Goal: Task Accomplishment & Management: Manage account settings

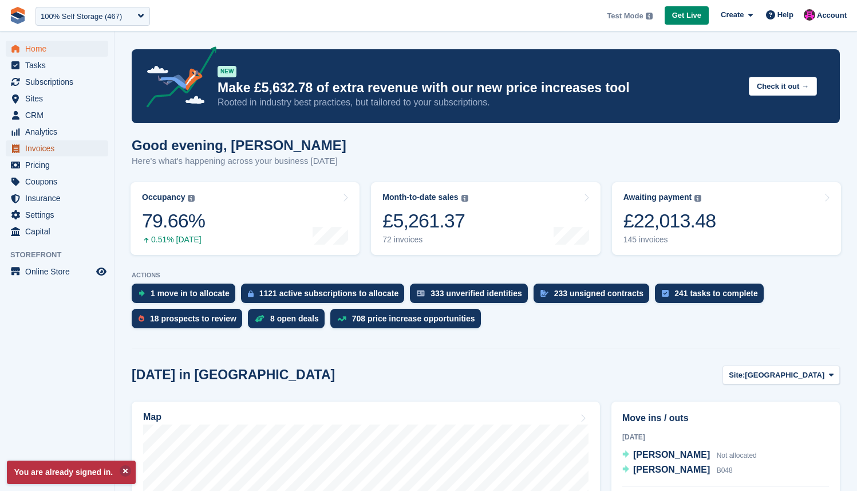
click at [57, 147] on span "Invoices" at bounding box center [59, 148] width 69 height 16
click at [54, 178] on span "Coupons" at bounding box center [59, 181] width 69 height 16
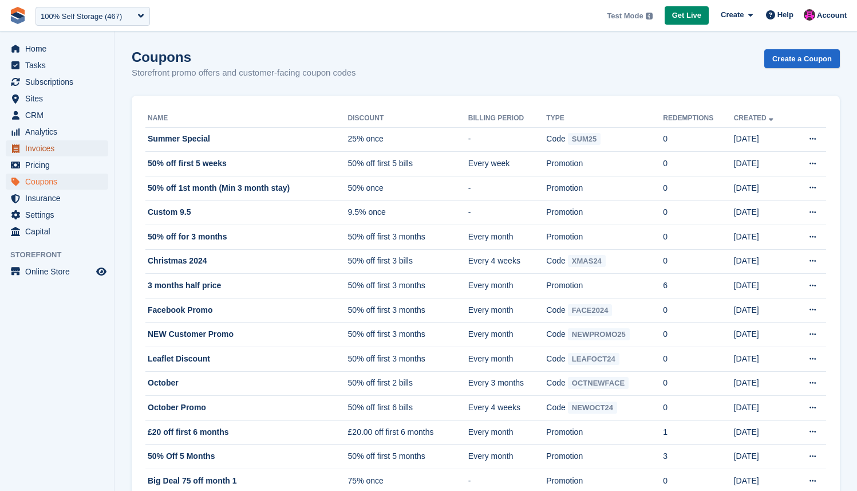
click at [54, 145] on span "Invoices" at bounding box center [59, 148] width 69 height 16
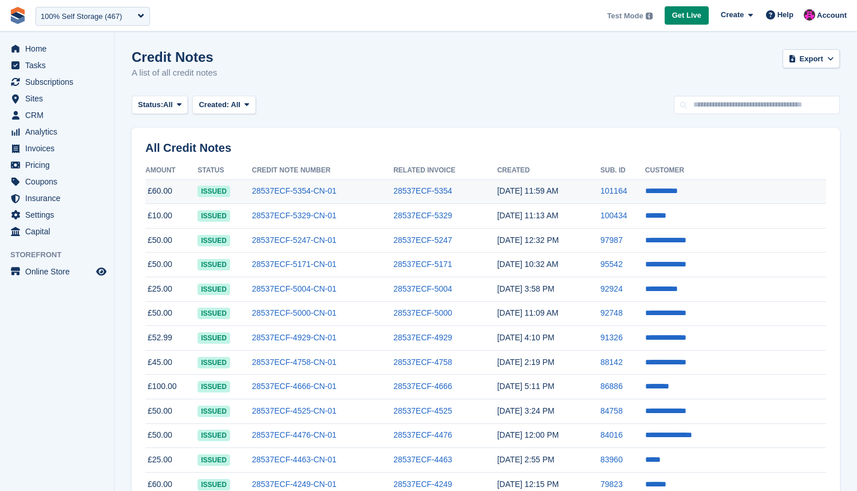
click at [595, 191] on td "[DATE] 11:59 AM" at bounding box center [548, 191] width 103 height 25
click at [419, 191] on link "28537ECF-5354" at bounding box center [422, 190] width 59 height 9
click at [600, 193] on td "[DATE] 11:59 AM" at bounding box center [548, 191] width 103 height 25
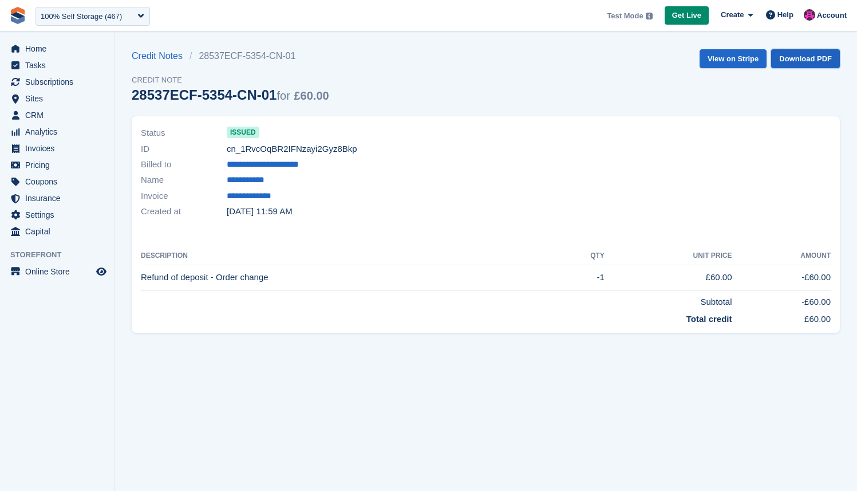
click at [807, 57] on link "Download PDF" at bounding box center [805, 58] width 69 height 19
click at [277, 195] on link "**********" at bounding box center [260, 196] width 66 height 13
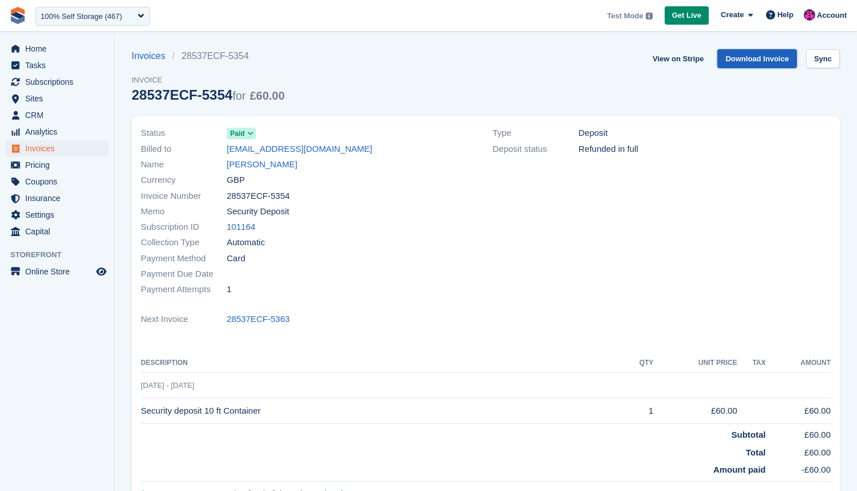
click at [747, 58] on link "Download Invoice" at bounding box center [757, 58] width 80 height 19
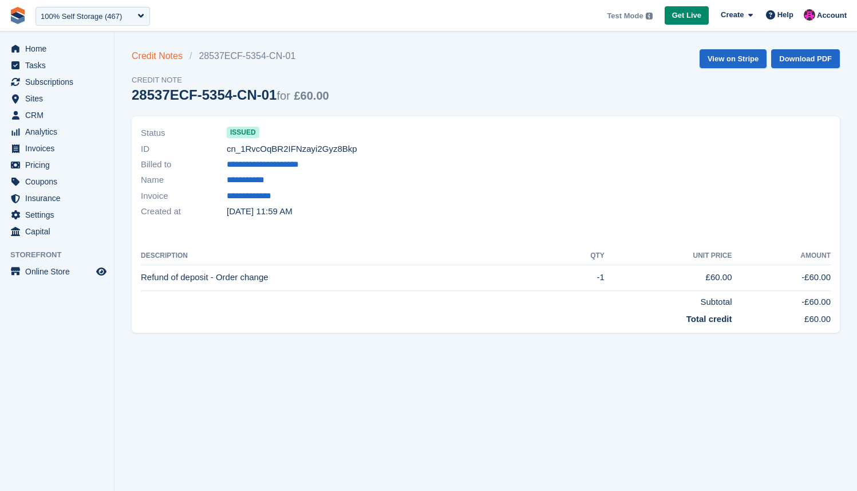
click at [169, 59] on link "Credit Notes" at bounding box center [161, 56] width 58 height 14
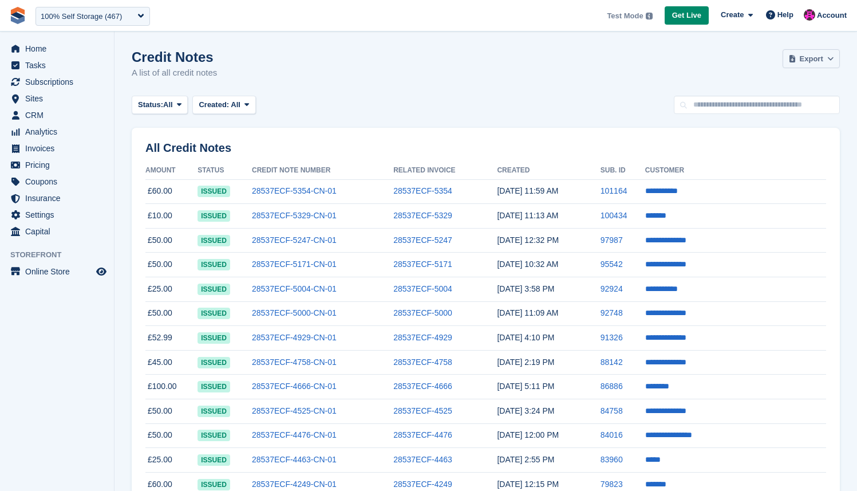
click at [803, 60] on span "Export" at bounding box center [811, 58] width 23 height 11
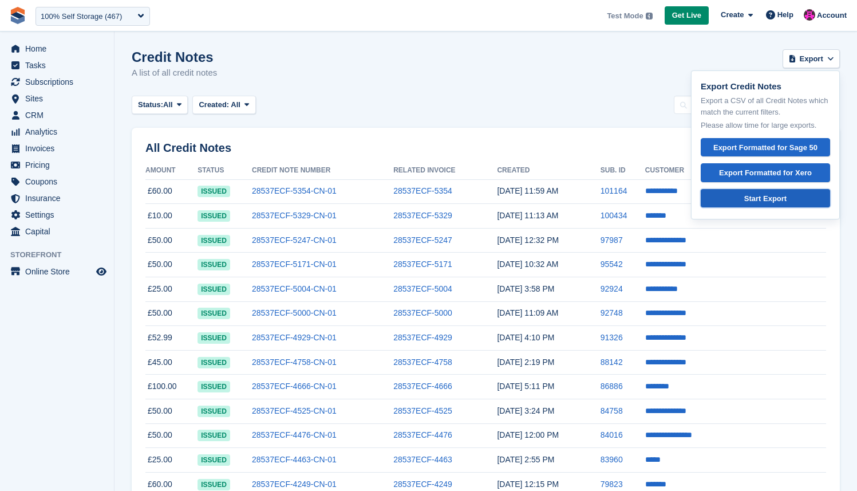
click at [762, 202] on div "Start Export" at bounding box center [766, 198] width 110 height 11
click at [499, 89] on div "Credit Notes A list of all credit notes Export Export Credit Notes Export a CSV…" at bounding box center [486, 71] width 708 height 44
